Goal: Information Seeking & Learning: Learn about a topic

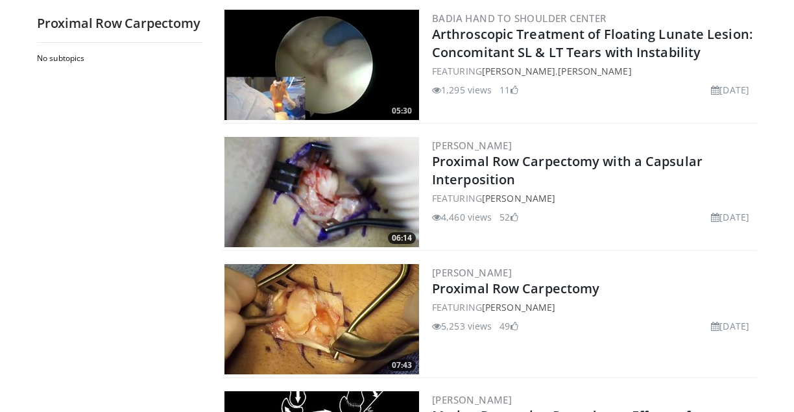
scroll to position [519, 0]
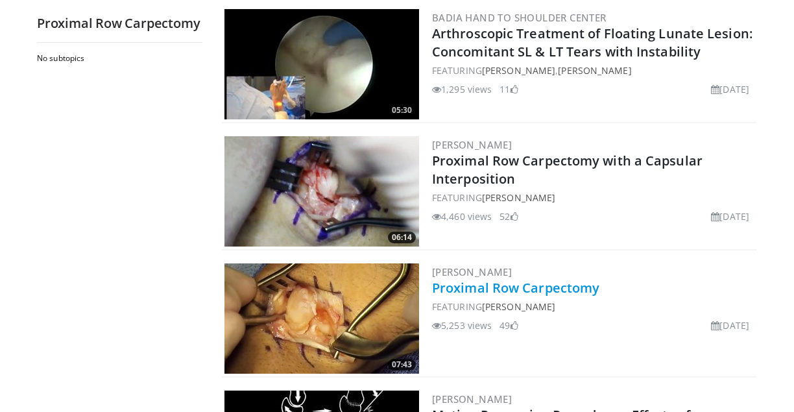
click at [519, 279] on link "Proximal Row Carpectomy" at bounding box center [515, 288] width 167 height 18
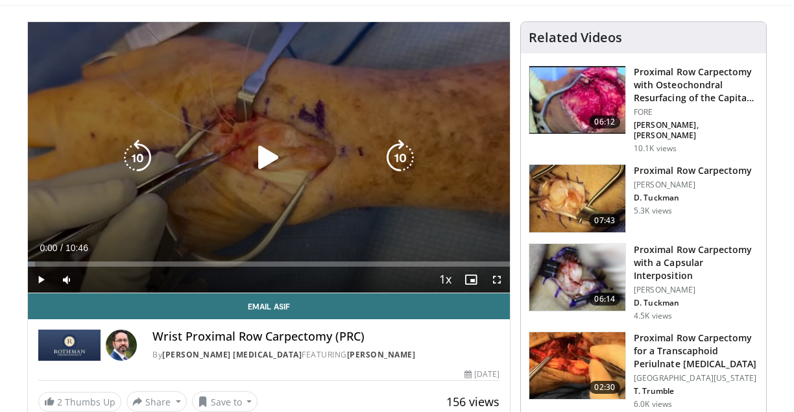
scroll to position [79, 0]
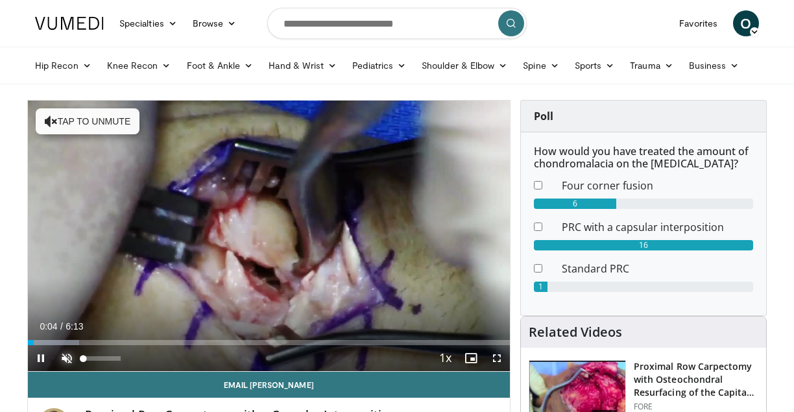
click at [66, 357] on span "Video Player" at bounding box center [67, 358] width 26 height 26
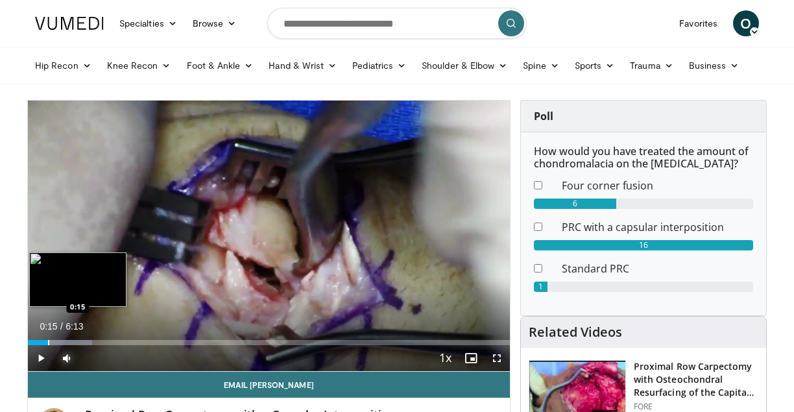
click at [48, 340] on div "Progress Bar" at bounding box center [48, 342] width 1 height 5
click at [62, 340] on div "Progress Bar" at bounding box center [62, 342] width 1 height 5
click at [76, 343] on div "Progress Bar" at bounding box center [76, 342] width 1 height 5
click at [85, 343] on div "Progress Bar" at bounding box center [84, 342] width 1 height 5
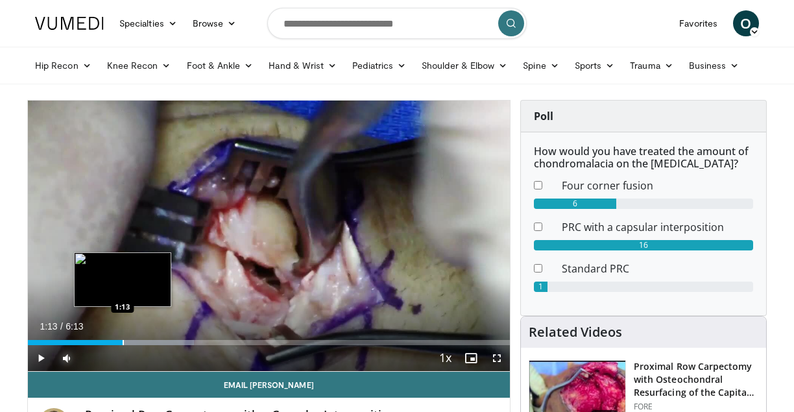
click at [123, 340] on div "Progress Bar" at bounding box center [123, 342] width 1 height 5
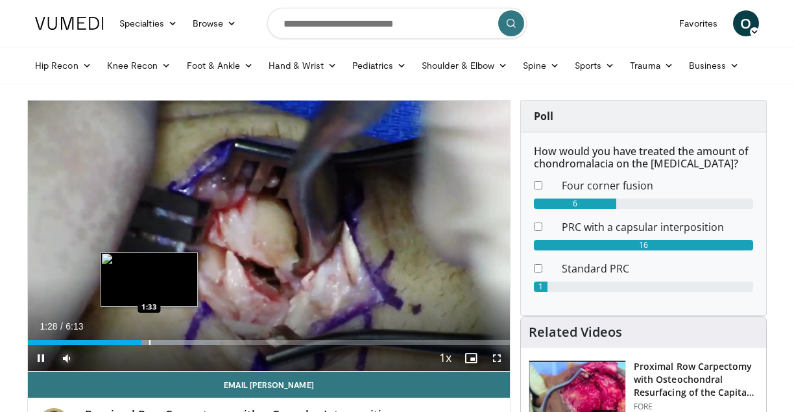
click at [149, 340] on div "Progress Bar" at bounding box center [149, 342] width 1 height 5
click at [167, 337] on div "Loaded : 42.49% 1:36 1:48" at bounding box center [269, 339] width 482 height 12
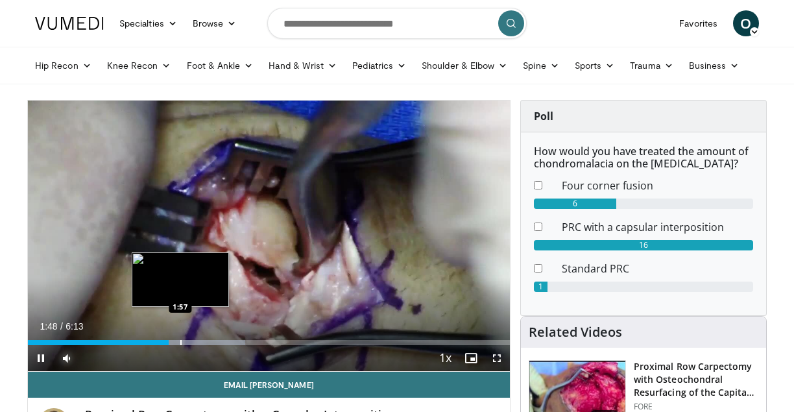
click at [182, 341] on div "Progress Bar" at bounding box center [180, 342] width 1 height 5
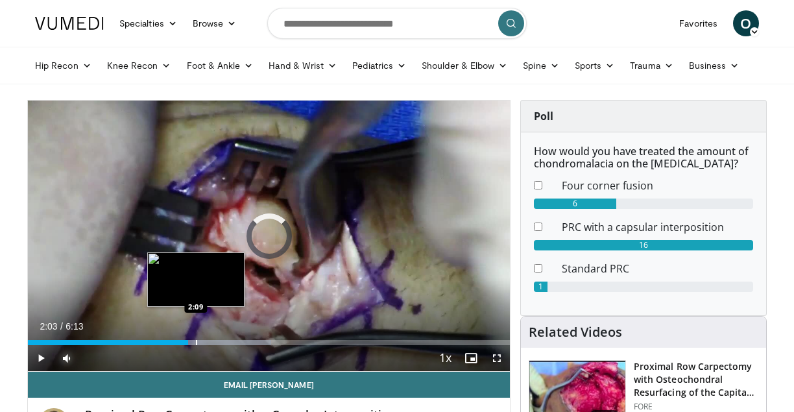
click at [196, 341] on div "Progress Bar" at bounding box center [196, 342] width 1 height 5
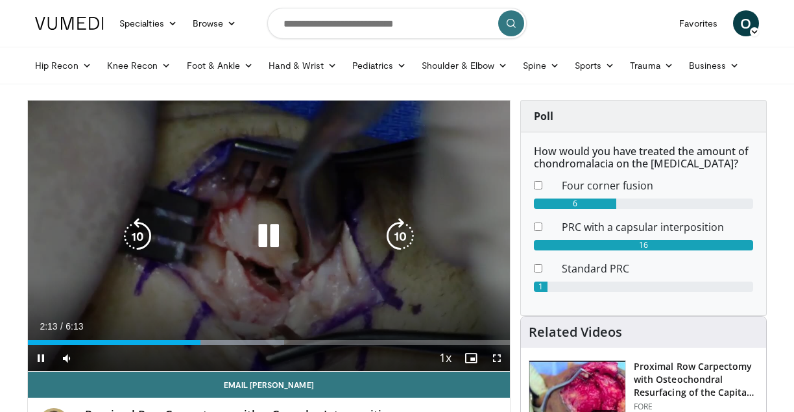
click at [217, 345] on div "Current Time 2:13 / Duration 6:13 Pause Skip Backward Skip Forward Mute 0% Load…" at bounding box center [269, 358] width 482 height 26
click at [218, 342] on div "Progress Bar" at bounding box center [220, 342] width 125 height 5
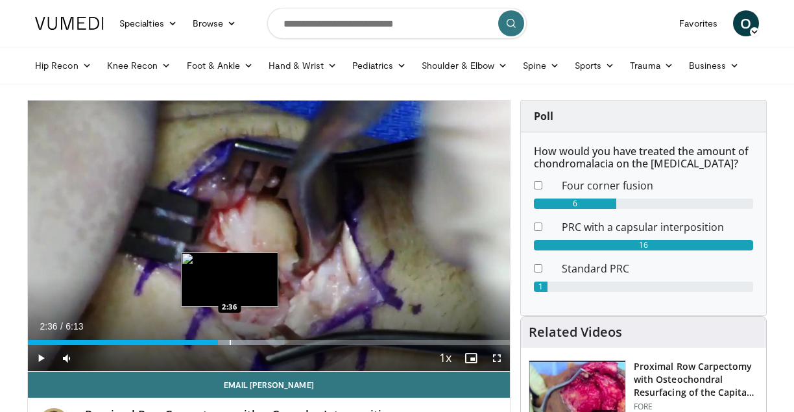
click at [230, 340] on div "Progress Bar" at bounding box center [230, 342] width 1 height 5
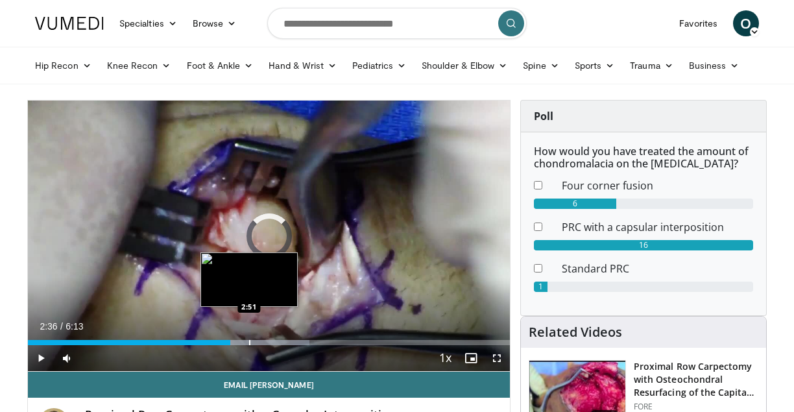
click at [249, 343] on div "Progress Bar" at bounding box center [249, 342] width 1 height 5
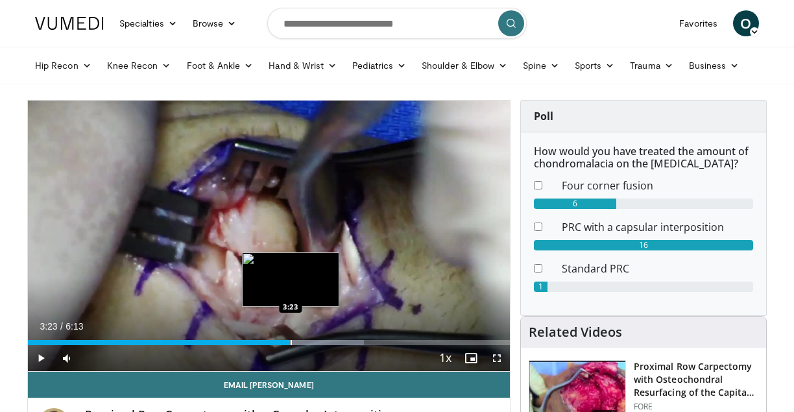
click at [291, 338] on div "Loaded : 69.71% 3:19 3:23" at bounding box center [269, 339] width 482 height 12
click at [302, 344] on div "Progress Bar" at bounding box center [302, 342] width 1 height 5
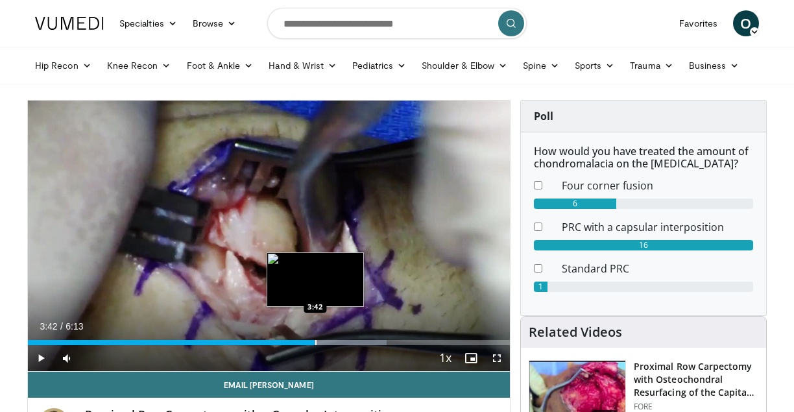
click at [315, 343] on div "Progress Bar" at bounding box center [315, 342] width 1 height 5
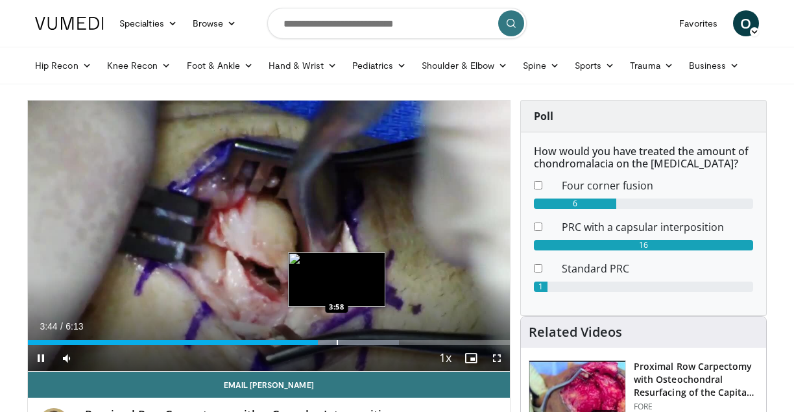
click at [337, 343] on div "Progress Bar" at bounding box center [337, 342] width 1 height 5
click at [348, 343] on div "Progress Bar" at bounding box center [348, 342] width 1 height 5
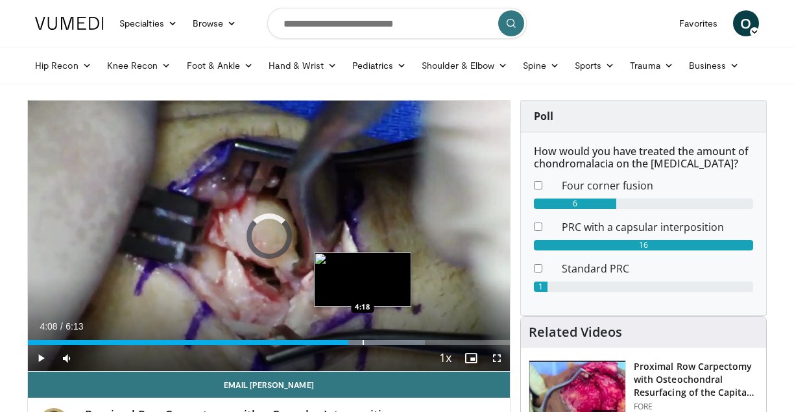
click at [363, 343] on div "Progress Bar" at bounding box center [363, 342] width 1 height 5
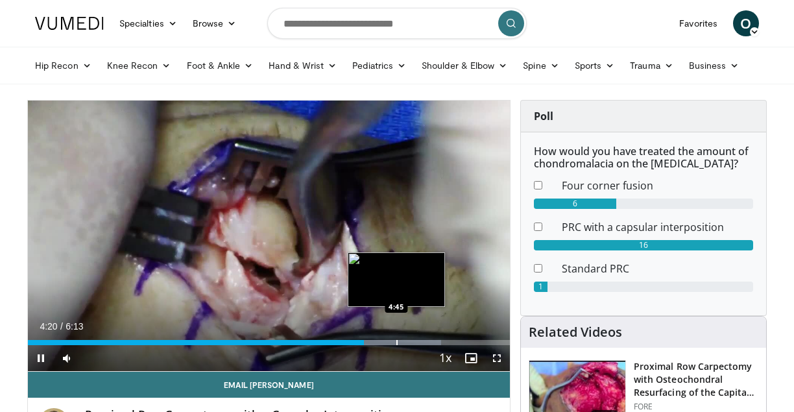
click at [397, 341] on div "Progress Bar" at bounding box center [396, 342] width 1 height 5
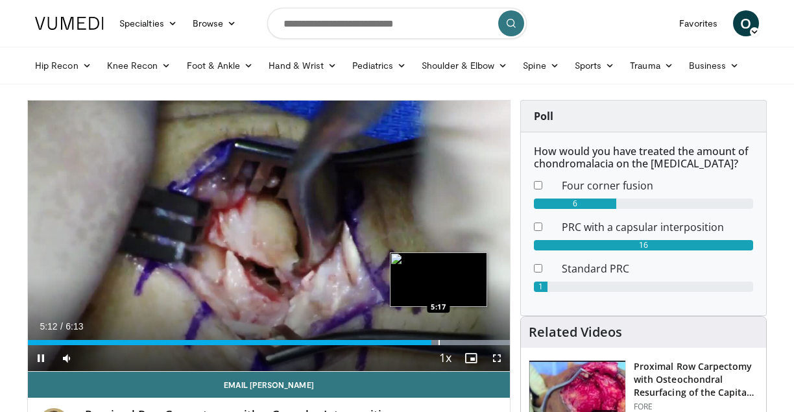
click at [439, 345] on div "Progress Bar" at bounding box center [439, 342] width 1 height 5
click at [456, 341] on div "Progress Bar" at bounding box center [456, 342] width 1 height 5
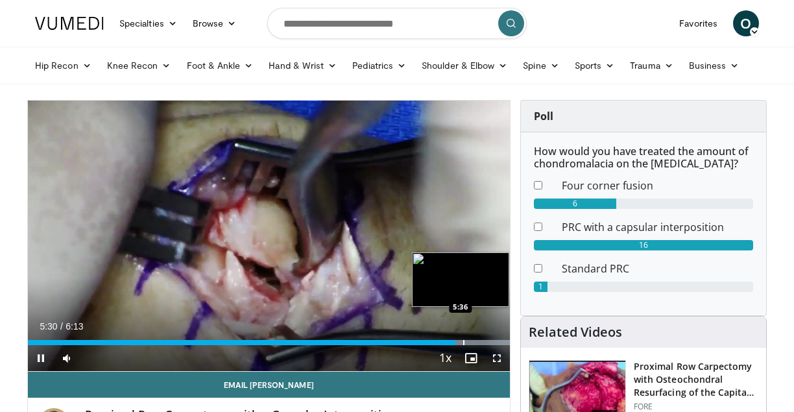
click at [465, 343] on div "Progress Bar" at bounding box center [463, 342] width 1 height 5
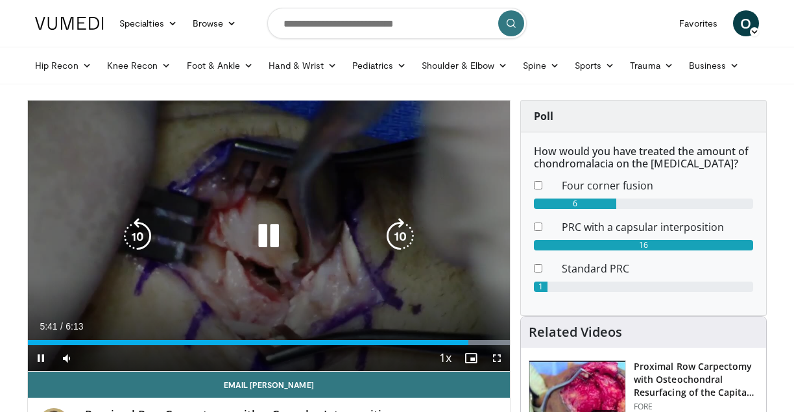
click at [269, 226] on icon "Video Player" at bounding box center [268, 236] width 36 height 36
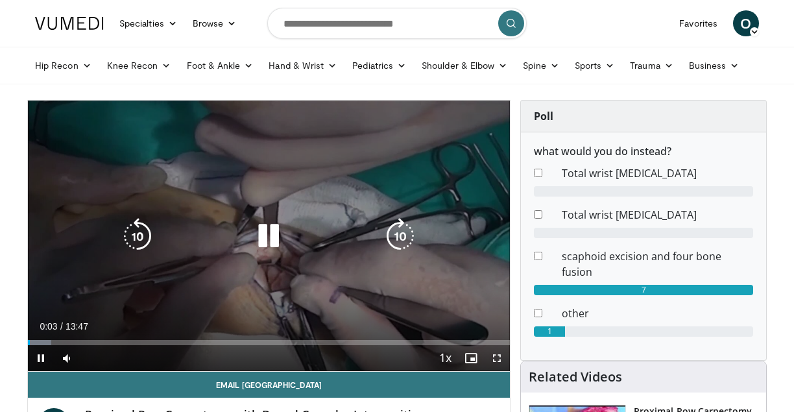
click at [262, 223] on icon "Video Player" at bounding box center [268, 236] width 36 height 36
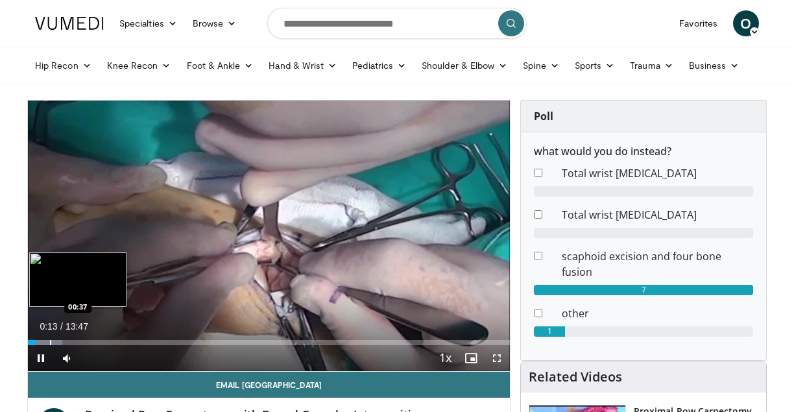
click at [50, 343] on div "Progress Bar" at bounding box center [50, 342] width 1 height 5
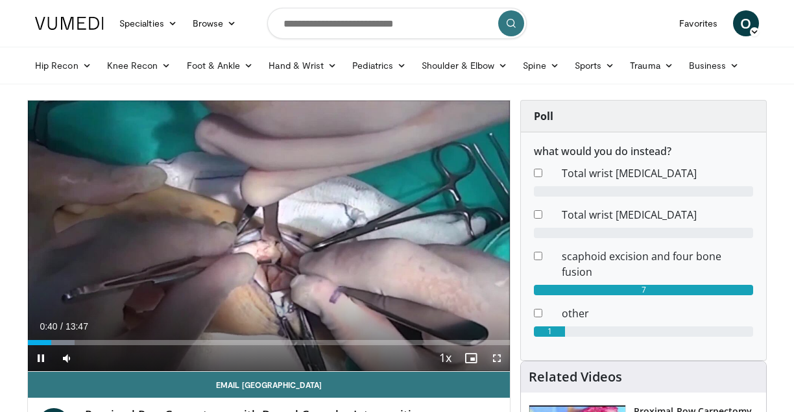
click at [505, 362] on span "Video Player" at bounding box center [497, 358] width 26 height 26
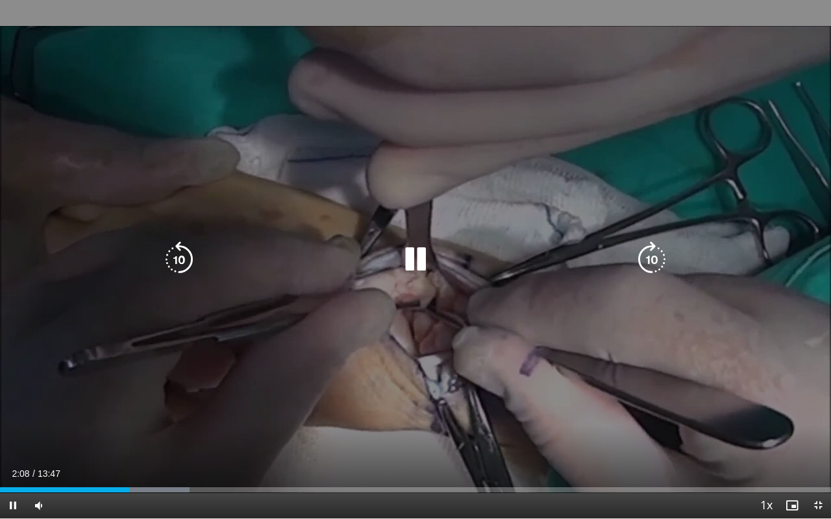
click at [432, 249] on icon "Video Player" at bounding box center [415, 259] width 36 height 36
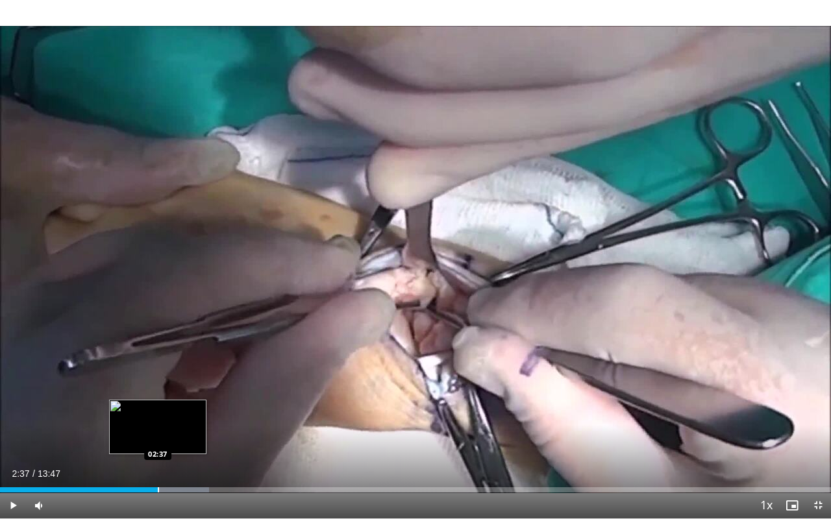
click at [158, 411] on div "Progress Bar" at bounding box center [158, 489] width 1 height 5
click at [167, 411] on div "Loaded : 25.41% 02:46 02:46" at bounding box center [415, 486] width 831 height 12
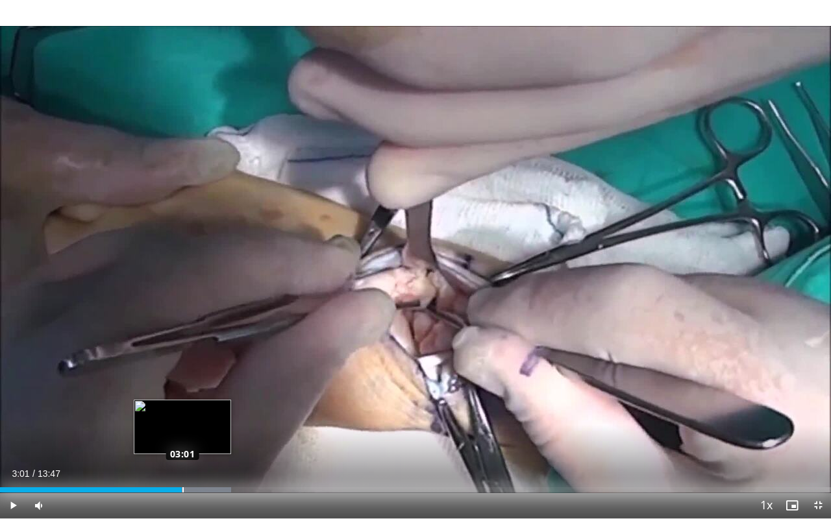
click at [182, 411] on div "Loaded : 27.83% 03:00 03:01" at bounding box center [415, 489] width 831 height 5
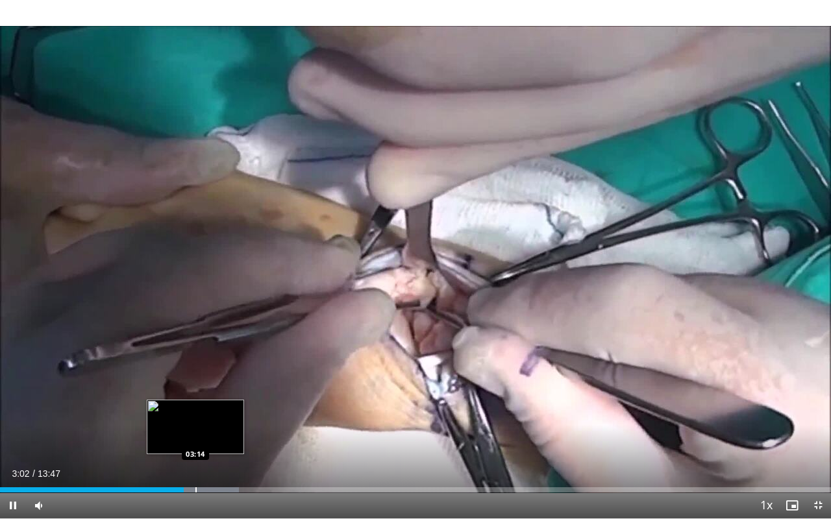
click at [195, 411] on video-js "**********" at bounding box center [415, 259] width 831 height 519
click at [208, 411] on div "Progress Bar" at bounding box center [208, 489] width 1 height 5
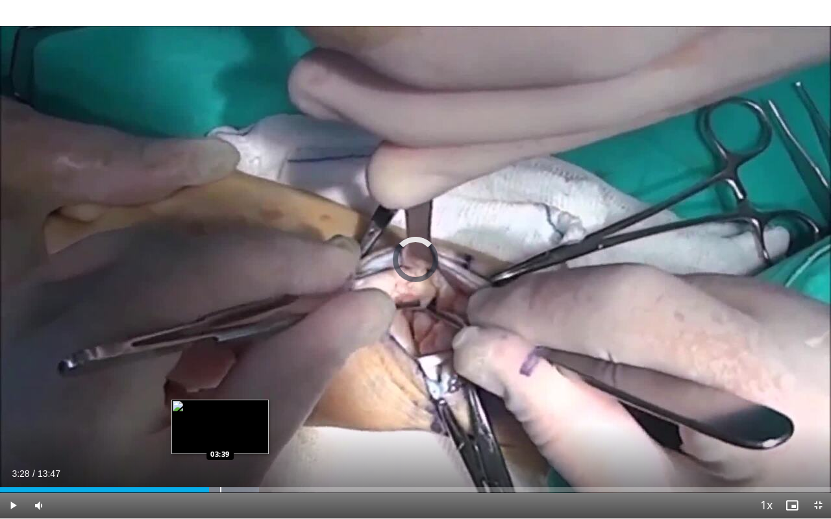
click at [221, 411] on div "Progress Bar" at bounding box center [220, 489] width 1 height 5
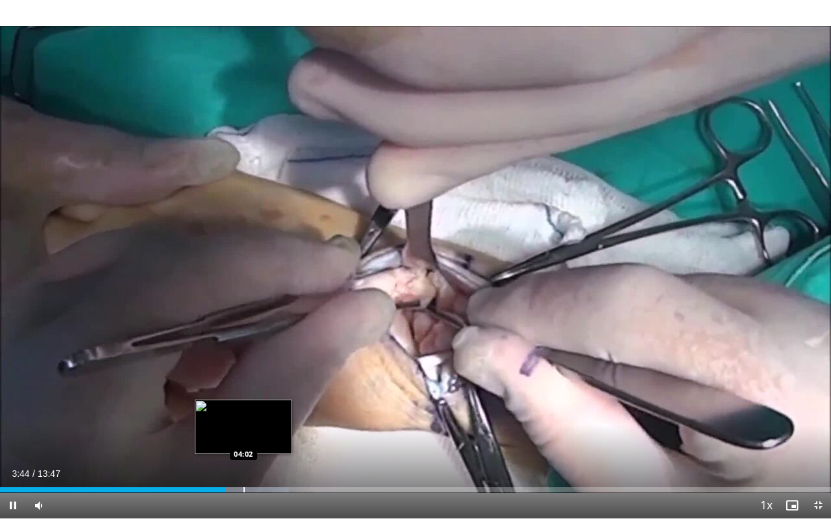
click at [243, 411] on div "Progress Bar" at bounding box center [243, 489] width 1 height 5
click at [231, 411] on div "Loaded : 35.09% 04:06 03:50" at bounding box center [415, 486] width 831 height 12
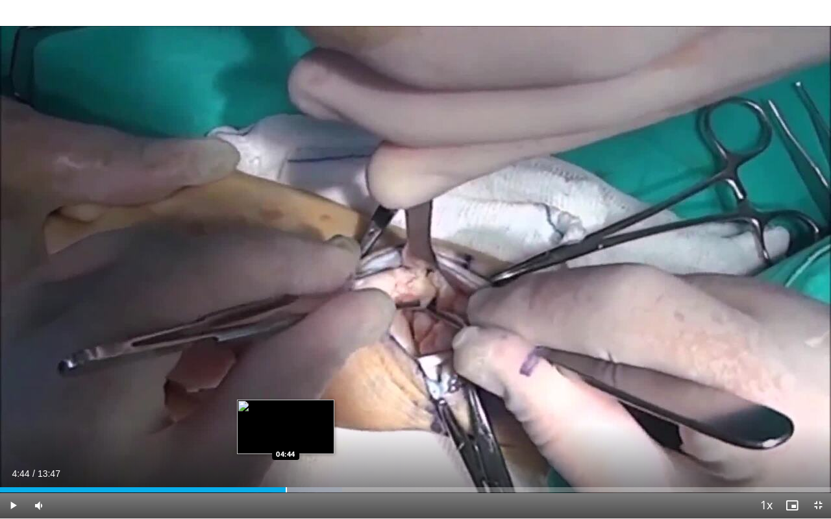
click at [286, 411] on div "Progress Bar" at bounding box center [286, 489] width 1 height 5
click at [294, 411] on div "Progress Bar" at bounding box center [294, 489] width 1 height 5
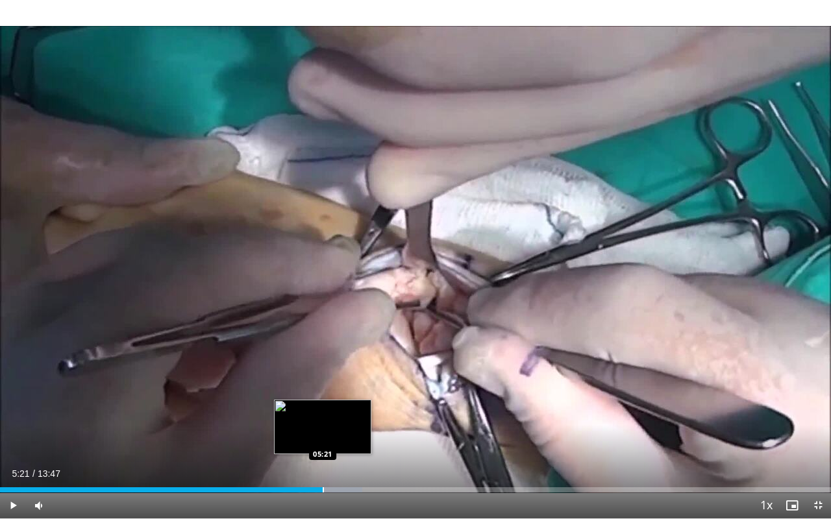
click at [323, 411] on div "Progress Bar" at bounding box center [323, 489] width 1 height 5
click at [334, 411] on div "Progress Bar" at bounding box center [334, 489] width 1 height 5
click at [344, 411] on div "Progress Bar" at bounding box center [344, 489] width 1 height 5
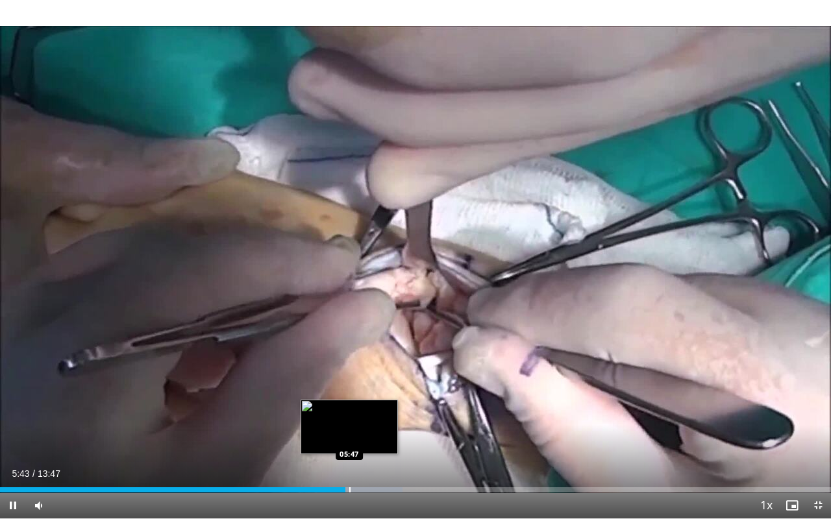
click at [348, 411] on div "Loaded : 48.40% 05:43 05:47" at bounding box center [415, 489] width 831 height 5
click at [359, 411] on div "Progress Bar" at bounding box center [359, 489] width 1 height 5
click at [372, 411] on div "Loaded : 50.82% 06:10 06:10" at bounding box center [415, 489] width 831 height 5
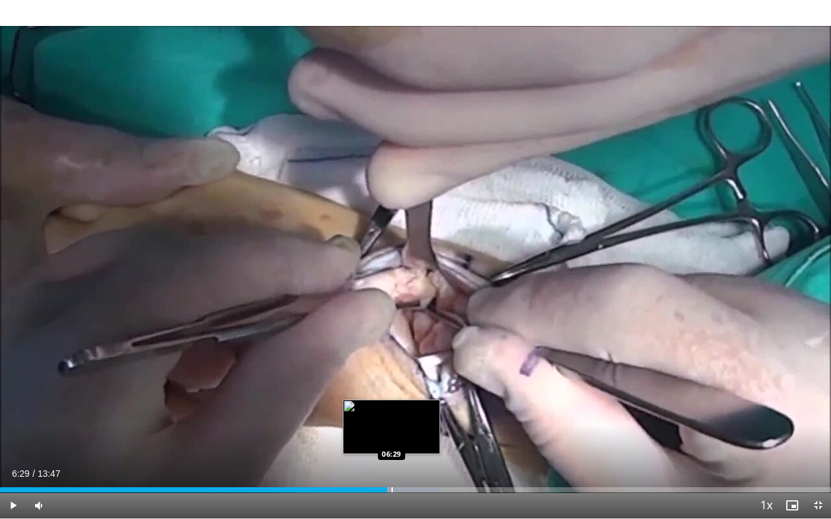
click at [391, 411] on div "Progress Bar" at bounding box center [391, 489] width 1 height 5
click at [400, 411] on div "Loaded : 54.45% 06:34 06:39" at bounding box center [415, 489] width 831 height 5
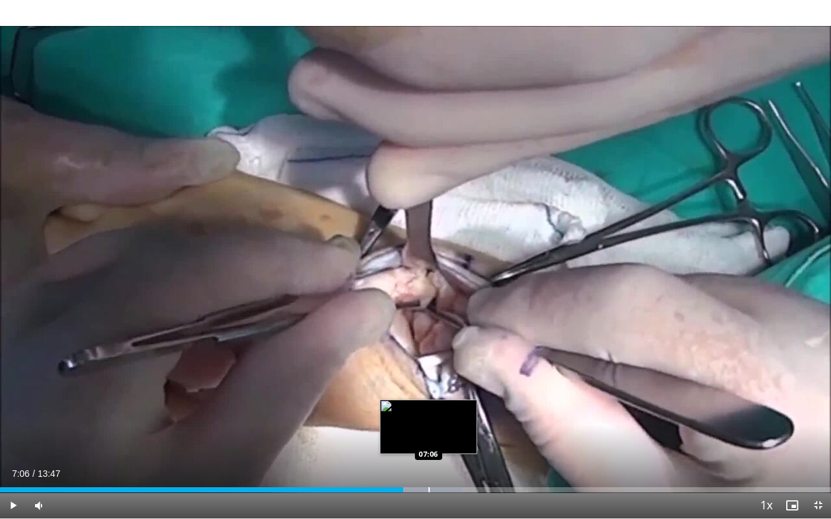
click at [428, 411] on div "Progress Bar" at bounding box center [418, 489] width 90 height 5
click at [437, 411] on div "Loaded : 55.66% 07:15 07:16" at bounding box center [415, 489] width 831 height 5
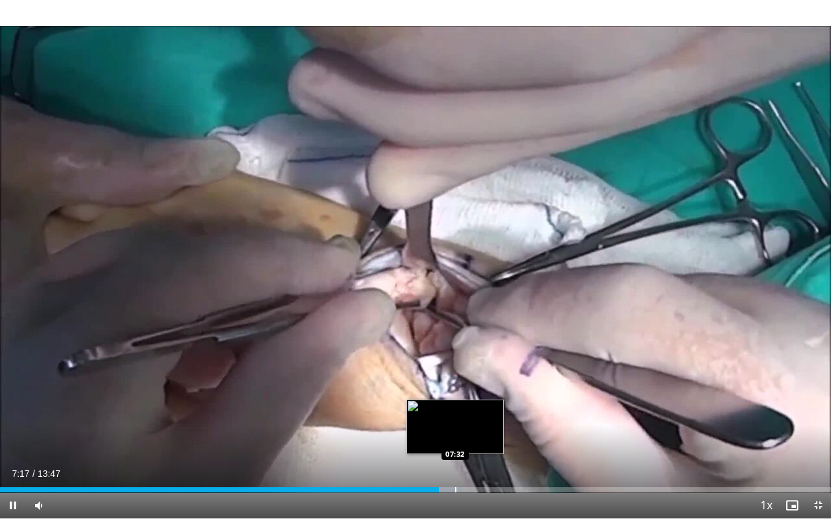
click at [454, 411] on div "Loaded : 55.66% 07:17 07:32" at bounding box center [415, 486] width 831 height 12
click at [470, 411] on div "Loaded : 55.66% 07:39 07:47" at bounding box center [415, 486] width 831 height 12
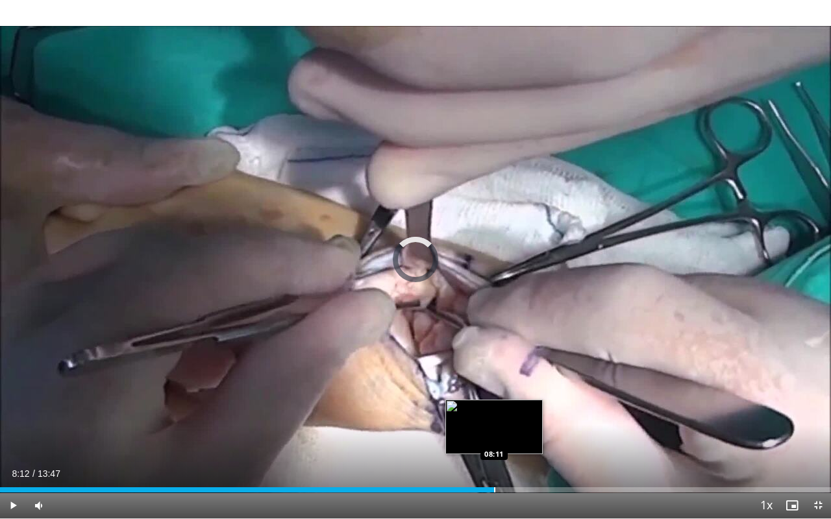
click at [494, 411] on div "Progress Bar" at bounding box center [494, 489] width 1 height 5
click at [504, 411] on div "Progress Bar" at bounding box center [504, 489] width 1 height 5
click at [509, 411] on div "Progress Bar" at bounding box center [509, 489] width 1 height 5
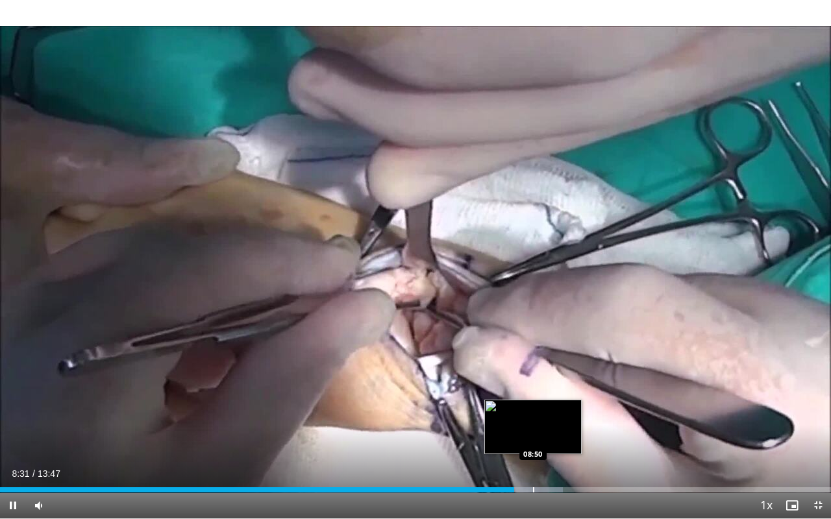
click at [533, 411] on div "Progress Bar" at bounding box center [533, 489] width 1 height 5
click at [555, 411] on div "Loaded : 67.77% 09:13 09:13" at bounding box center [415, 486] width 831 height 12
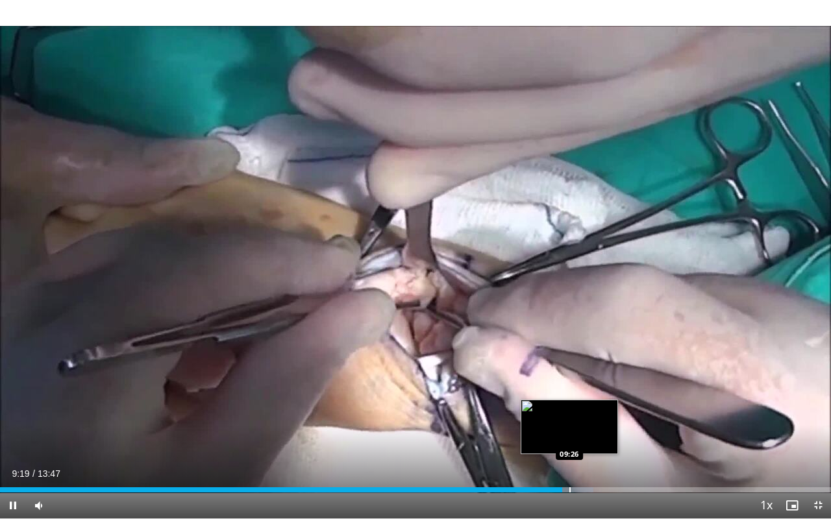
click at [568, 411] on div "Loaded : 71.40% 09:19 09:26" at bounding box center [415, 486] width 831 height 12
click at [593, 411] on div "Progress Bar" at bounding box center [574, 489] width 68 height 5
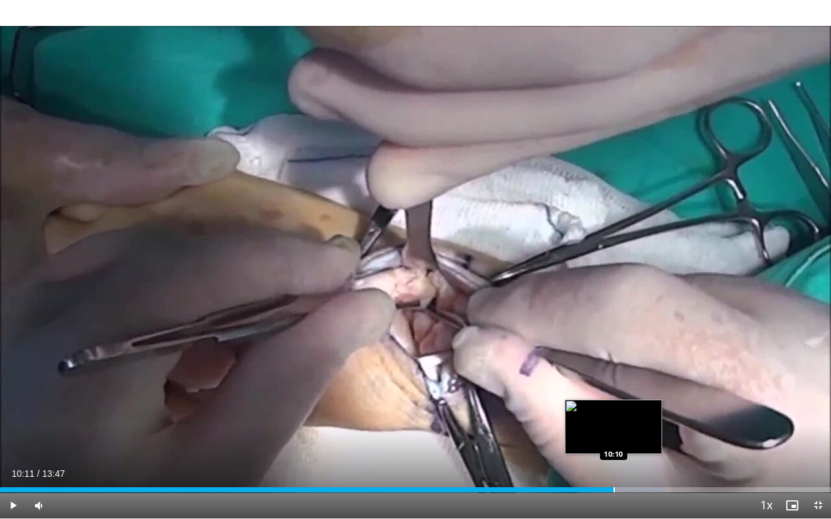
click at [614, 411] on div "Loaded : 79.87% 10:11 10:10" at bounding box center [415, 486] width 831 height 12
click at [642, 411] on div "Loaded : 81.55% 10:39 10:39" at bounding box center [415, 486] width 831 height 12
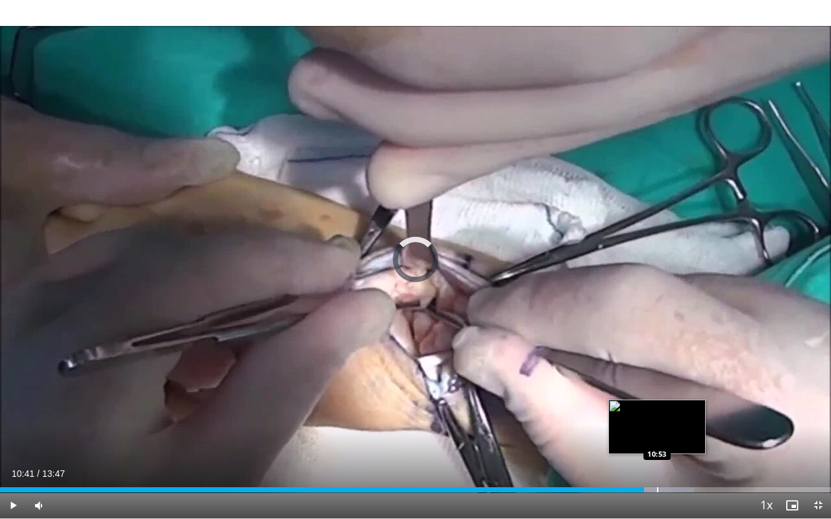
click at [657, 411] on div "Loaded : 83.50% 10:41 10:53" at bounding box center [415, 486] width 831 height 12
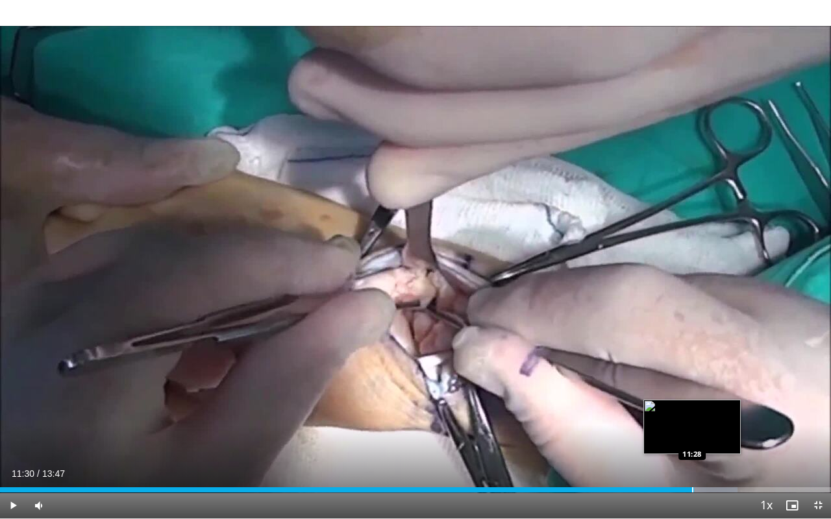
click at [693, 411] on div "Loaded : 88.75% 11:30 11:28" at bounding box center [415, 486] width 831 height 12
click at [713, 411] on div "Loaded : 91.15% 11:32 11:49" at bounding box center [415, 486] width 831 height 12
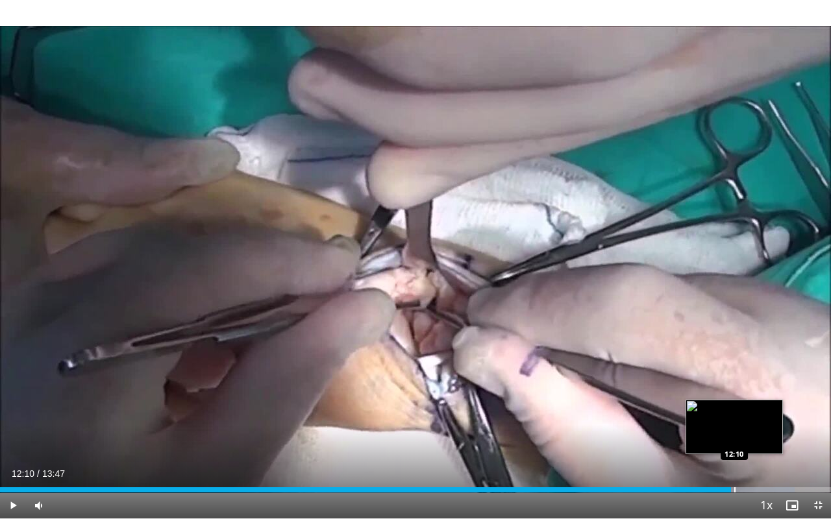
click at [734, 411] on div "Loaded : 95.60% 12:10 12:10" at bounding box center [415, 486] width 831 height 12
click at [746, 411] on div "Loaded : 95.93% 12:14 12:23" at bounding box center [415, 486] width 831 height 12
click at [736, 411] on div "Loaded : 98.02% 12:26 12:14" at bounding box center [415, 486] width 831 height 12
click at [755, 411] on div "Progress Bar" at bounding box center [755, 489] width 1 height 5
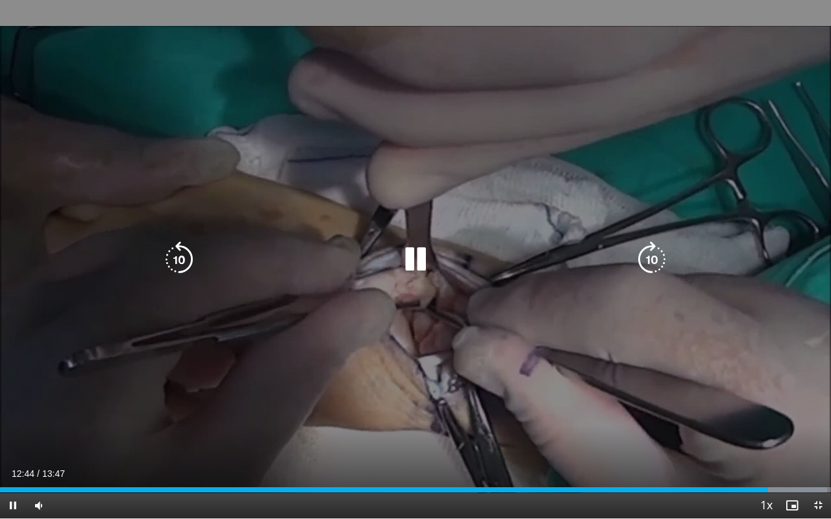
drag, startPoint x: 759, startPoint y: 447, endPoint x: 768, endPoint y: 467, distance: 21.8
click at [768, 411] on div "10 seconds Tap to unmute" at bounding box center [415, 259] width 831 height 518
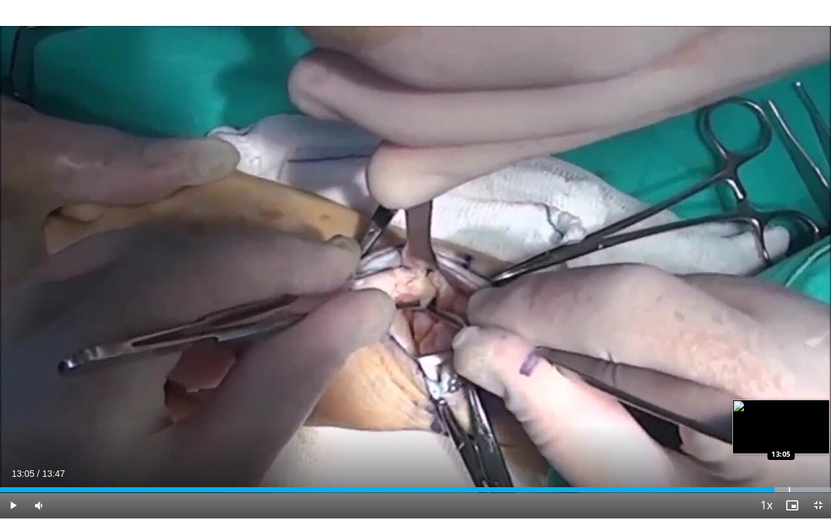
click at [788, 411] on div "Progress Bar" at bounding box center [788, 489] width 1 height 5
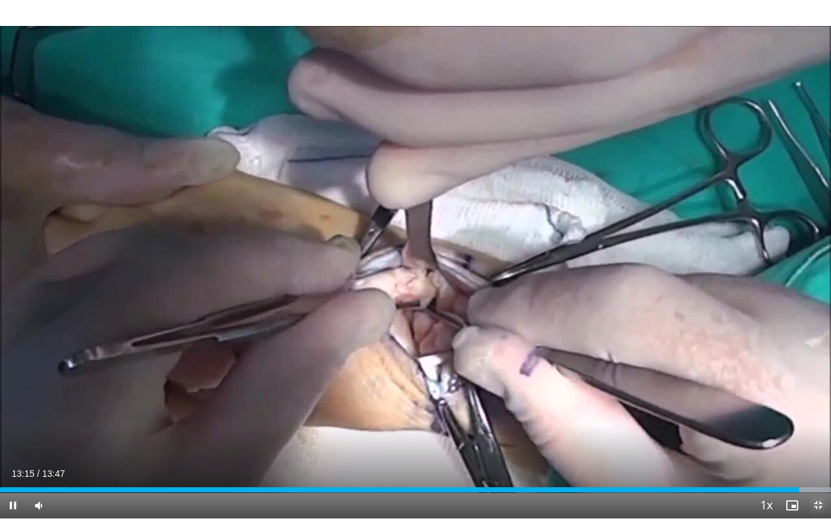
click at [794, 411] on span "Video Player" at bounding box center [818, 506] width 26 height 26
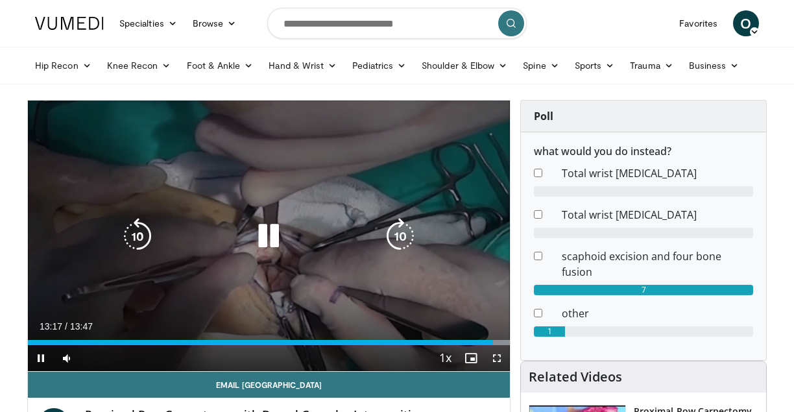
click at [254, 230] on icon "Video Player" at bounding box center [268, 236] width 36 height 36
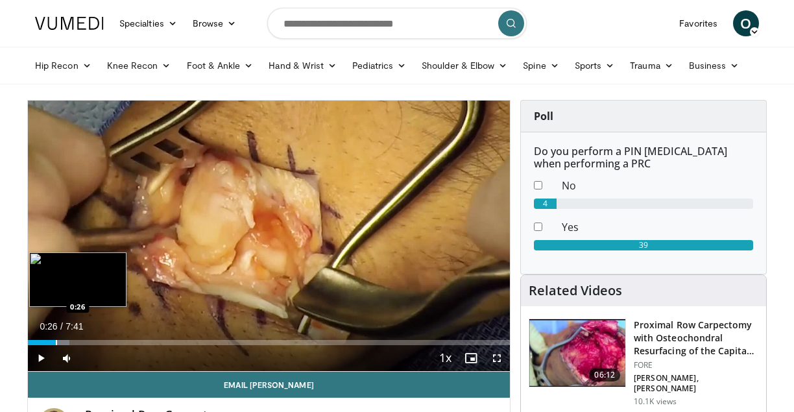
click at [55, 335] on div "Loaded : 8.58% 0:26 0:26" at bounding box center [269, 339] width 482 height 12
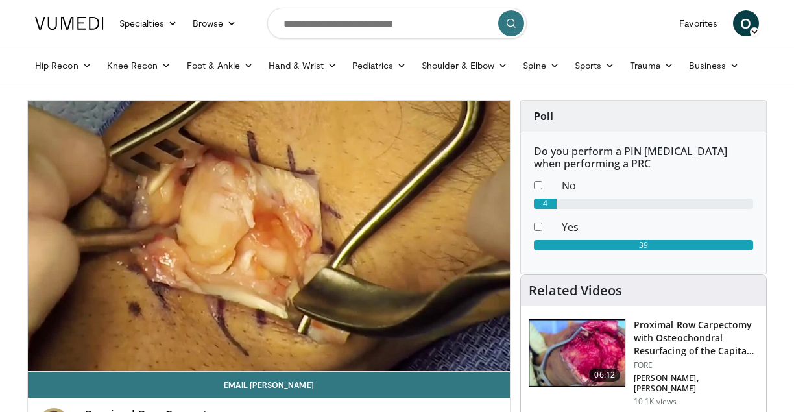
click at [70, 340] on div "10 seconds Tap to unmute" at bounding box center [269, 236] width 482 height 271
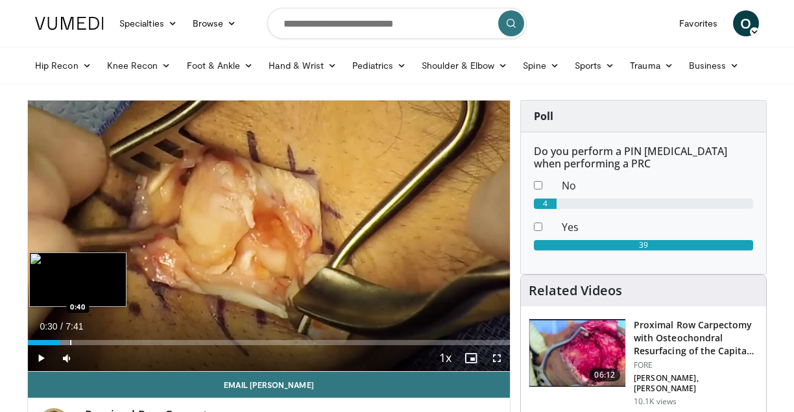
click at [70, 340] on div "Progress Bar" at bounding box center [70, 342] width 1 height 5
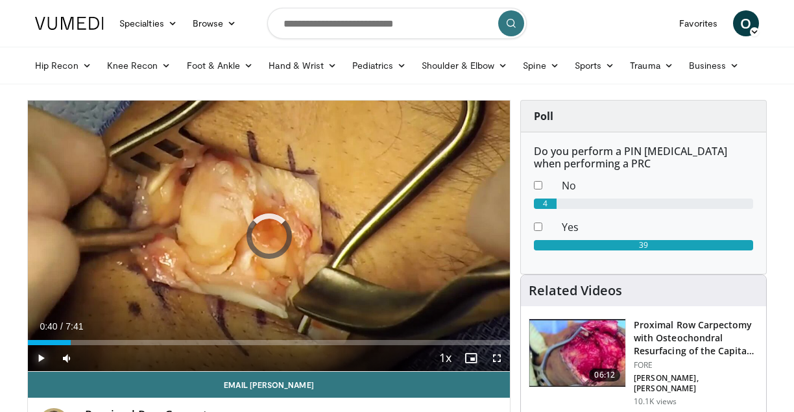
click at [43, 358] on span "Video Player" at bounding box center [41, 358] width 26 height 26
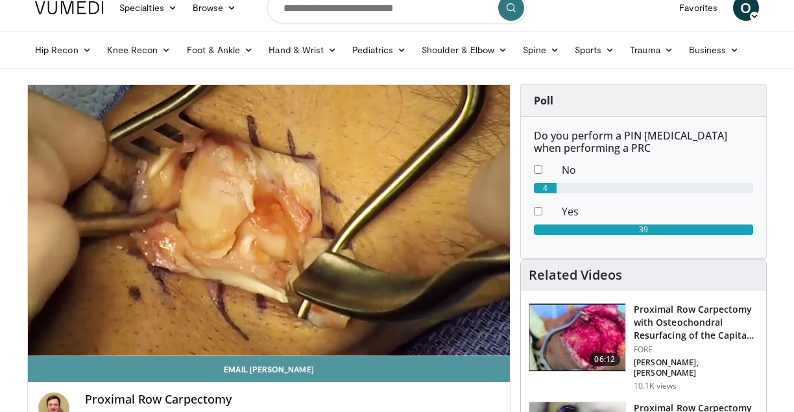
scroll to position [16, 0]
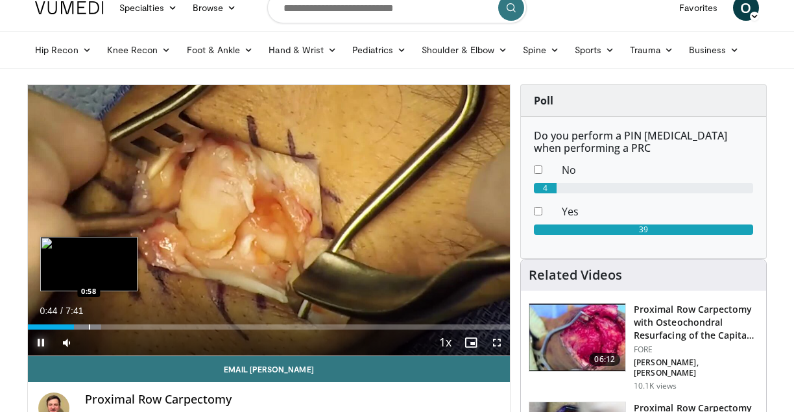
click at [89, 327] on div "Progress Bar" at bounding box center [89, 326] width 1 height 5
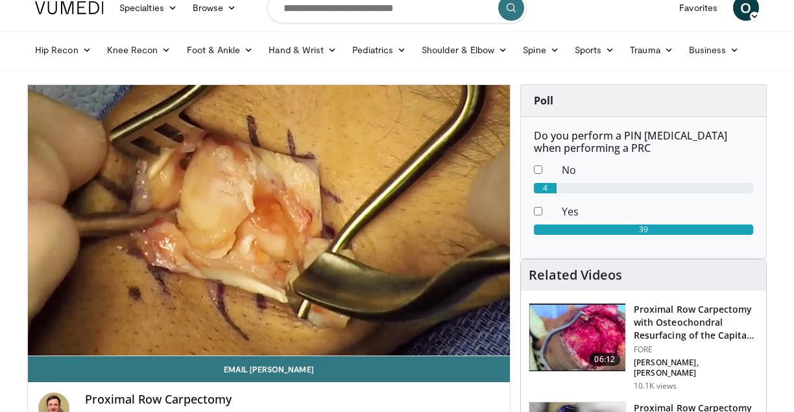
click at [97, 327] on video-js "**********" at bounding box center [269, 220] width 482 height 271
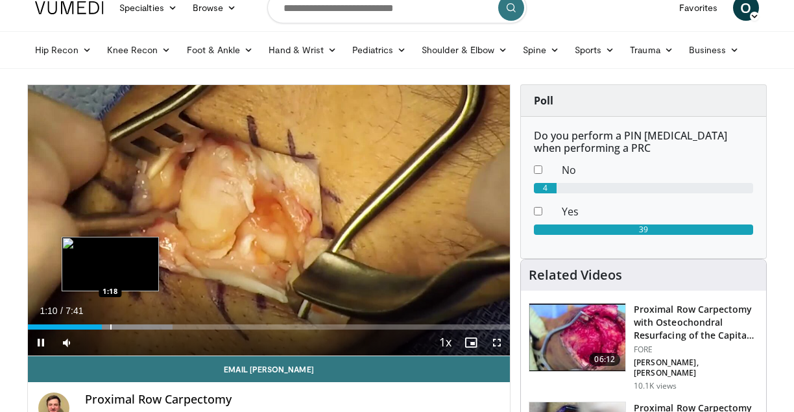
click at [110, 328] on div "Progress Bar" at bounding box center [110, 326] width 1 height 5
click at [127, 327] on div "Progress Bar" at bounding box center [127, 326] width 1 height 5
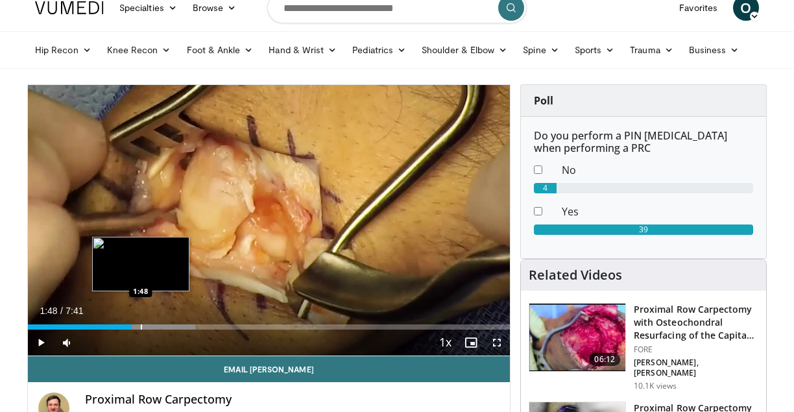
click at [141, 323] on div "Loaded : 34.67% 1:48 1:48" at bounding box center [269, 323] width 482 height 12
click at [154, 326] on div "Progress Bar" at bounding box center [154, 326] width 1 height 5
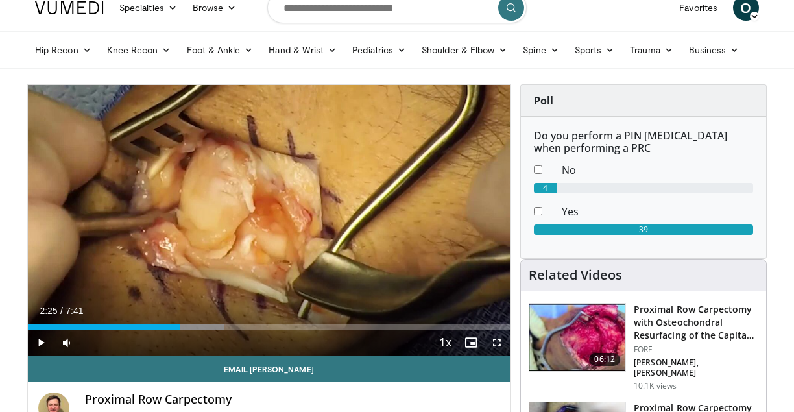
click at [180, 323] on div "Loaded : 40.80% 2:25 2:25" at bounding box center [269, 323] width 482 height 12
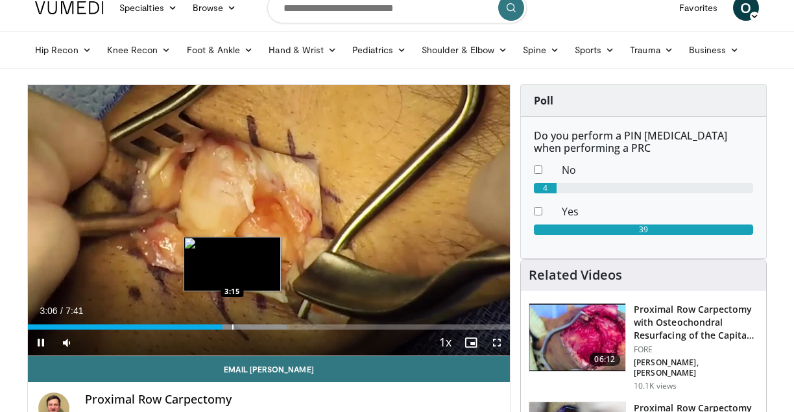
click at [232, 327] on div "Progress Bar" at bounding box center [232, 326] width 1 height 5
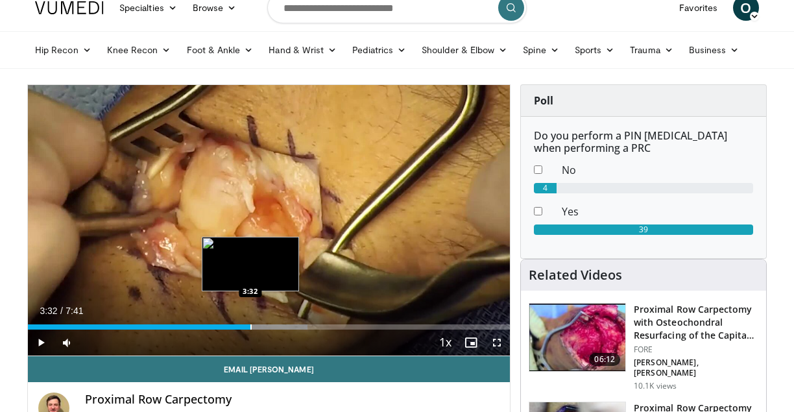
click at [250, 329] on div "Progress Bar" at bounding box center [250, 326] width 1 height 5
click at [262, 329] on div "Progress Bar" at bounding box center [262, 326] width 1 height 5
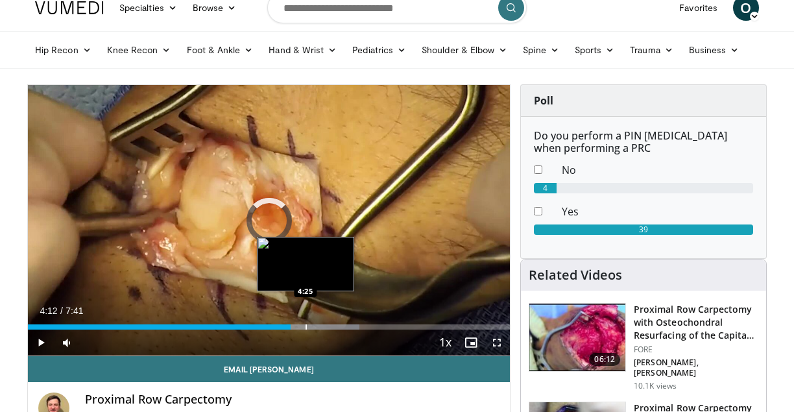
click at [306, 326] on div "Progress Bar" at bounding box center [306, 326] width 1 height 5
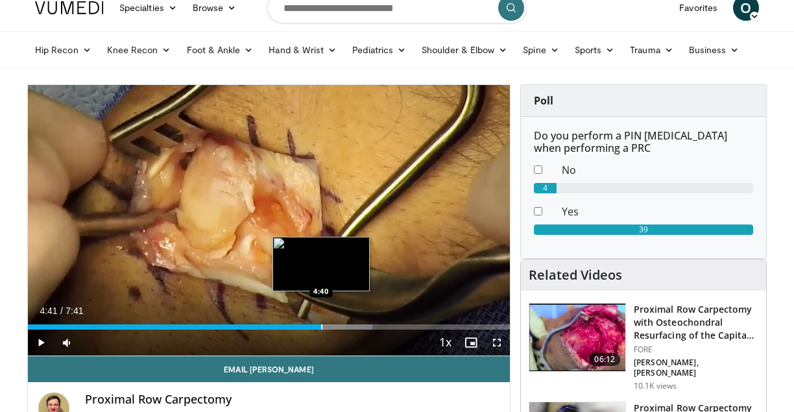
click at [321, 327] on div "Progress Bar" at bounding box center [321, 326] width 1 height 5
click at [337, 327] on div "Progress Bar" at bounding box center [337, 326] width 1 height 5
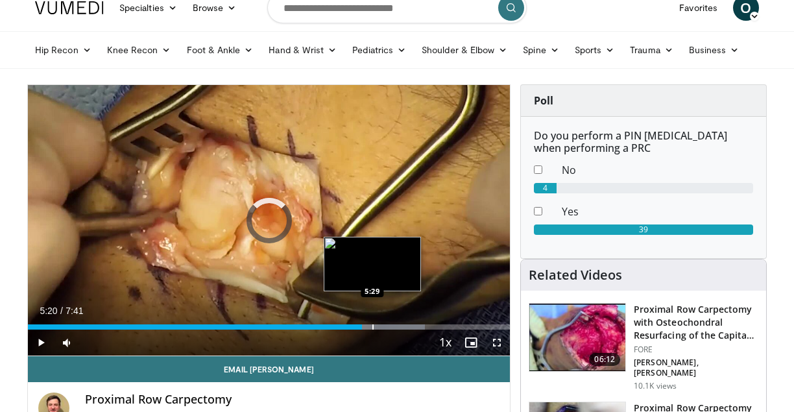
click at [372, 322] on div "Loaded : 82.34% 5:20 5:29" at bounding box center [269, 323] width 482 height 12
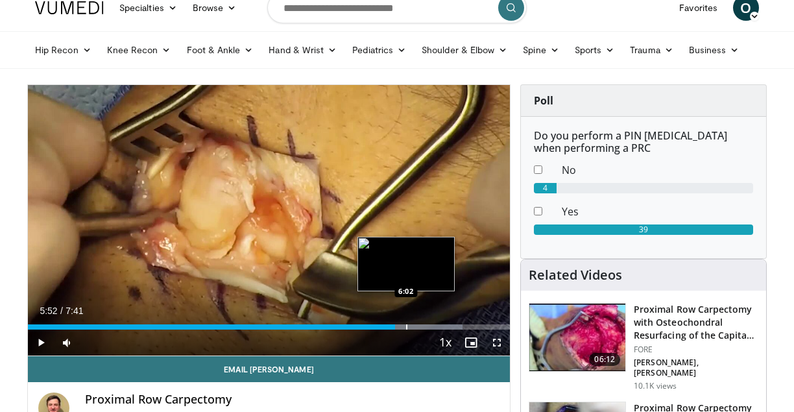
click at [406, 327] on div "Progress Bar" at bounding box center [406, 326] width 1 height 5
click at [424, 325] on div "Progress Bar" at bounding box center [423, 326] width 1 height 5
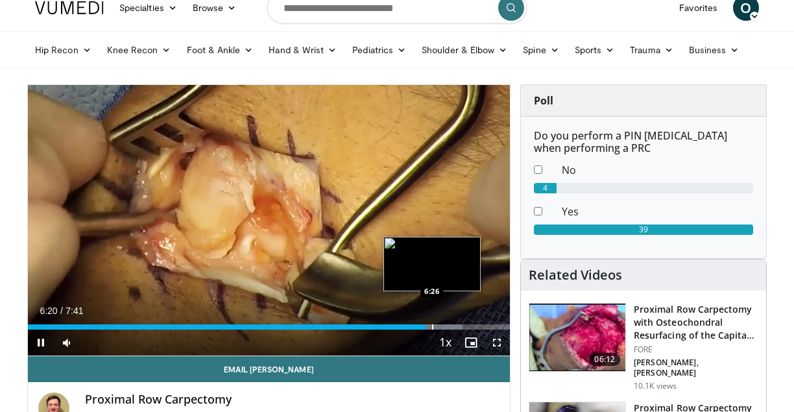
click at [432, 325] on div "Progress Bar" at bounding box center [432, 326] width 1 height 5
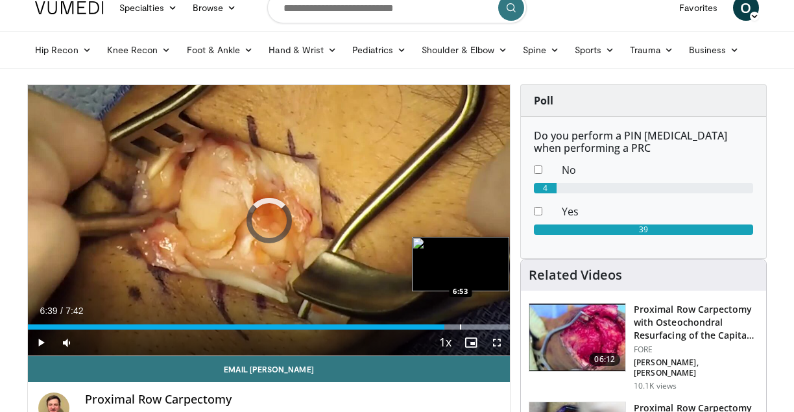
click at [459, 323] on div "Loaded : 99.66% 6:53 6:53" at bounding box center [269, 323] width 482 height 12
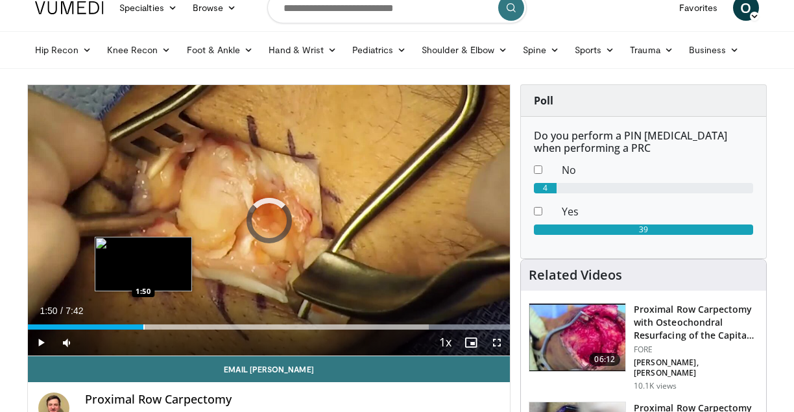
click at [143, 318] on div "Loaded : 100.00% 6:56 1:50" at bounding box center [269, 323] width 482 height 12
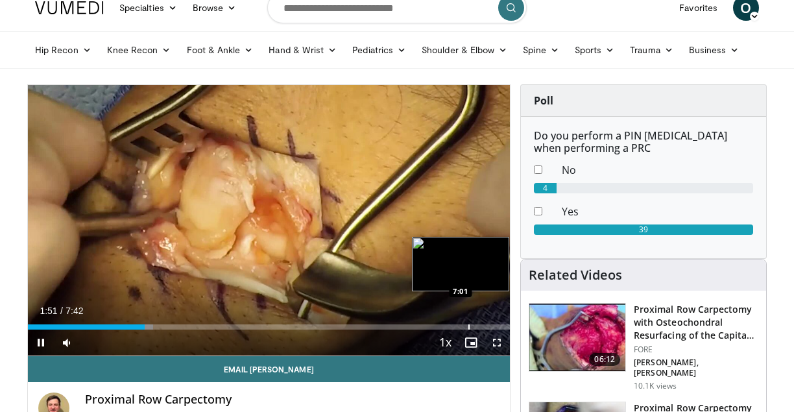
click at [469, 324] on div "Progress Bar" at bounding box center [469, 326] width 1 height 5
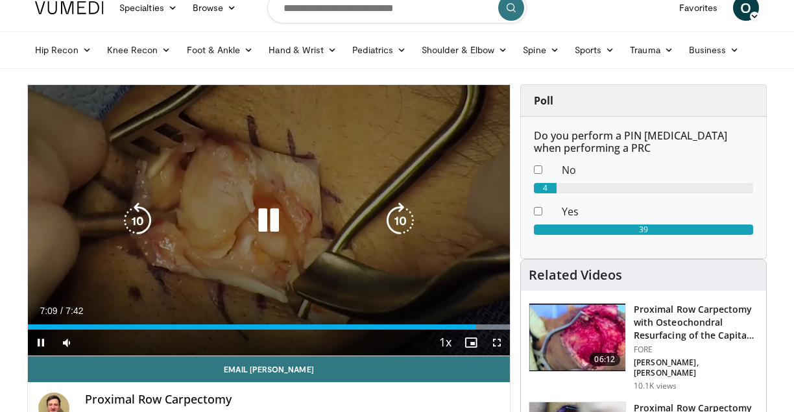
click at [272, 225] on icon "Video Player" at bounding box center [268, 220] width 36 height 36
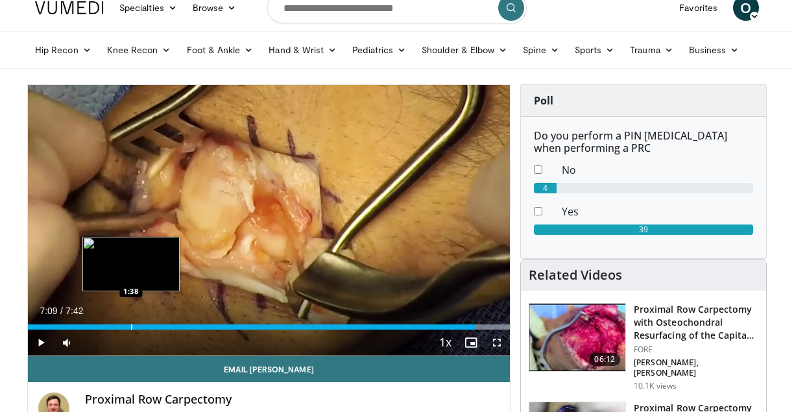
click at [131, 323] on div "Loaded : 100.00% 7:09 1:38" at bounding box center [269, 323] width 482 height 12
